Goal: Use online tool/utility: Use online tool/utility

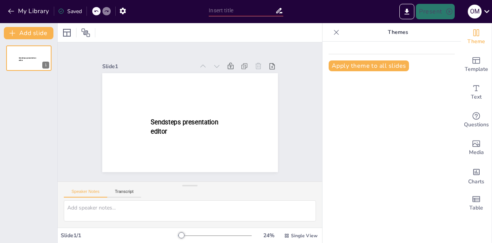
type input "New Sendsteps"
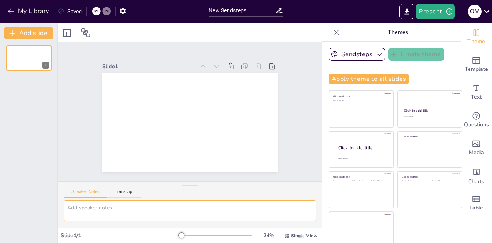
click at [149, 217] on textarea at bounding box center [190, 210] width 252 height 21
click at [48, 67] on div "1" at bounding box center [46, 65] width 7 height 7
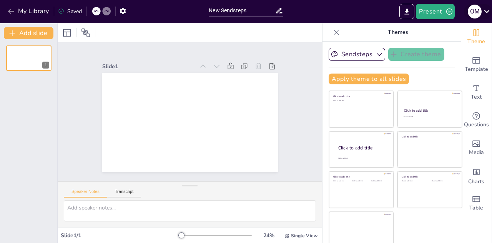
click at [487, 12] on icon at bounding box center [487, 11] width 5 height 3
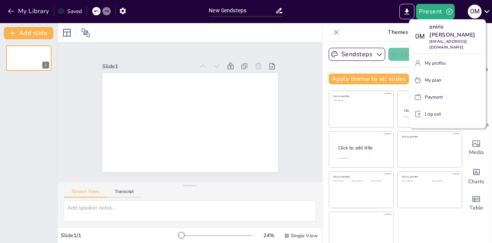
click at [487, 12] on div at bounding box center [246, 121] width 492 height 243
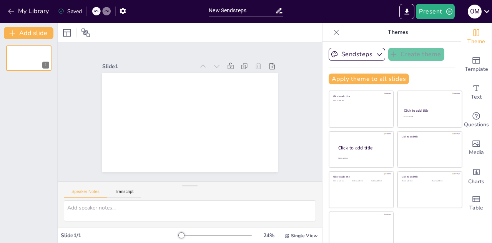
click at [279, 11] on icon at bounding box center [279, 10] width 6 height 5
click at [229, 2] on div "New Sendsteps" at bounding box center [246, 9] width 82 height 19
click at [246, 13] on input "New Sendsteps" at bounding box center [242, 10] width 66 height 11
click at [33, 54] on icon at bounding box center [34, 52] width 5 height 5
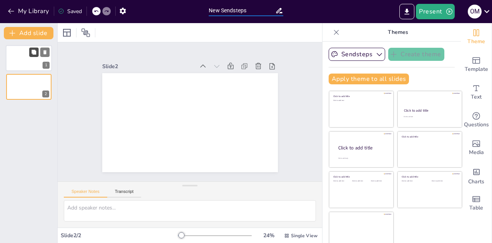
click at [33, 54] on icon at bounding box center [34, 52] width 5 height 5
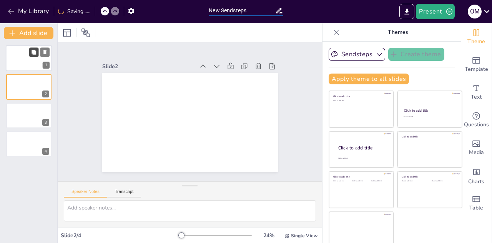
click at [33, 54] on icon at bounding box center [34, 52] width 5 height 5
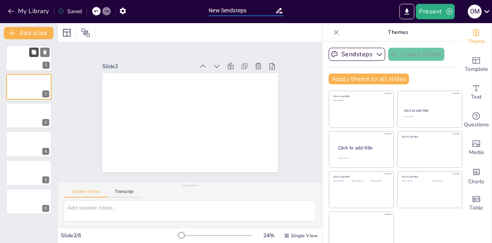
click at [33, 54] on icon at bounding box center [34, 52] width 5 height 5
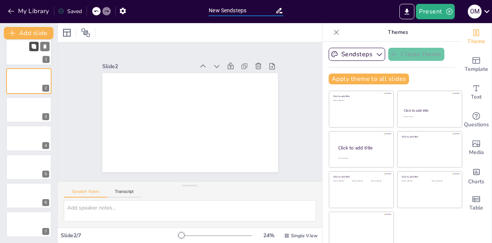
click at [35, 49] on icon at bounding box center [33, 46] width 5 height 5
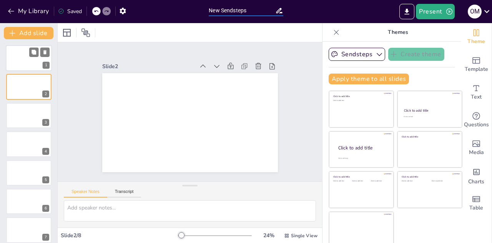
click at [11, 58] on div at bounding box center [29, 58] width 46 height 26
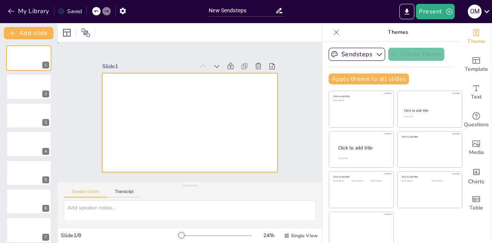
click at [154, 130] on div at bounding box center [190, 122] width 176 height 99
click at [144, 125] on div at bounding box center [190, 122] width 176 height 99
click at [121, 192] on button "Transcript" at bounding box center [124, 193] width 34 height 8
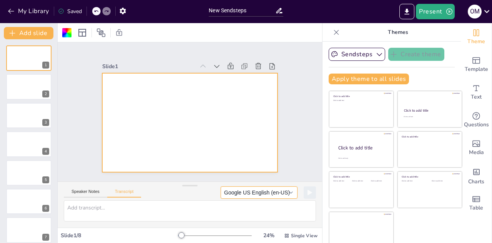
click at [271, 191] on button "Google US English (en-US)" at bounding box center [259, 192] width 77 height 12
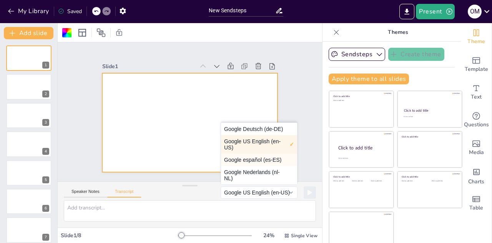
click at [263, 159] on button "Google español (es-ES)" at bounding box center [259, 159] width 76 height 12
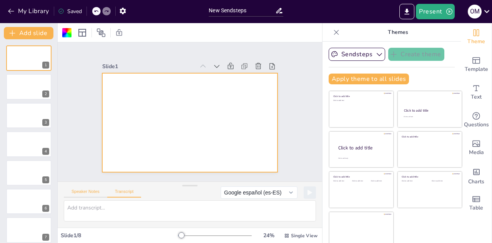
click at [91, 193] on button "Speaker Notes" at bounding box center [85, 193] width 43 height 8
click at [130, 190] on button "Transcript" at bounding box center [124, 193] width 34 height 8
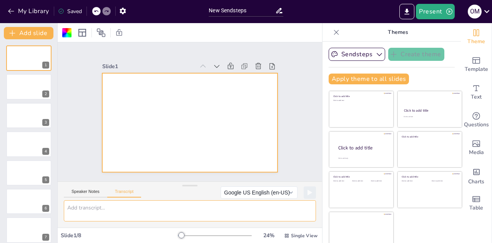
click at [123, 202] on textarea at bounding box center [190, 210] width 252 height 21
paste textarea "Sendsteps IA"
type textarea "S"
